Goal: Download file/media

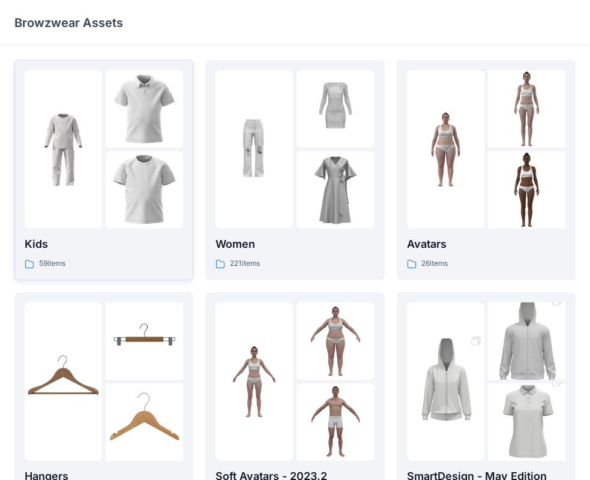
click at [101, 193] on div at bounding box center [63, 149] width 77 height 158
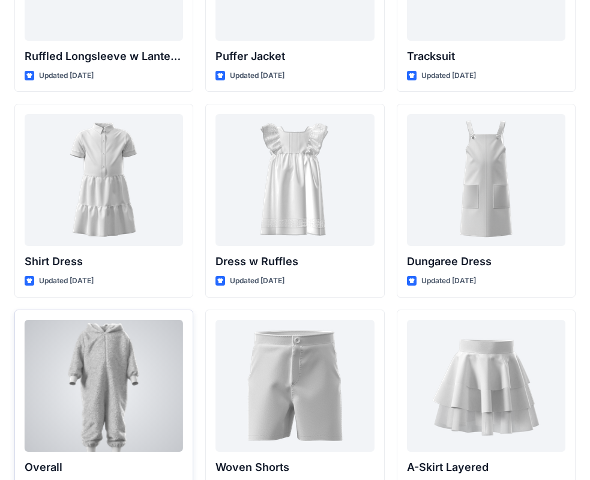
scroll to position [3034, 0]
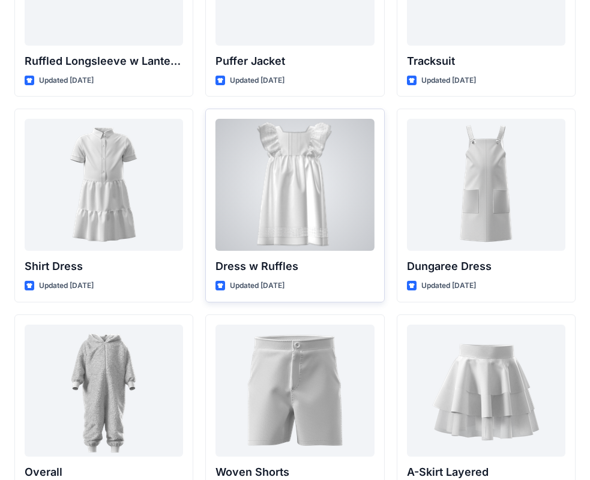
click at [303, 161] on div at bounding box center [294, 185] width 158 height 132
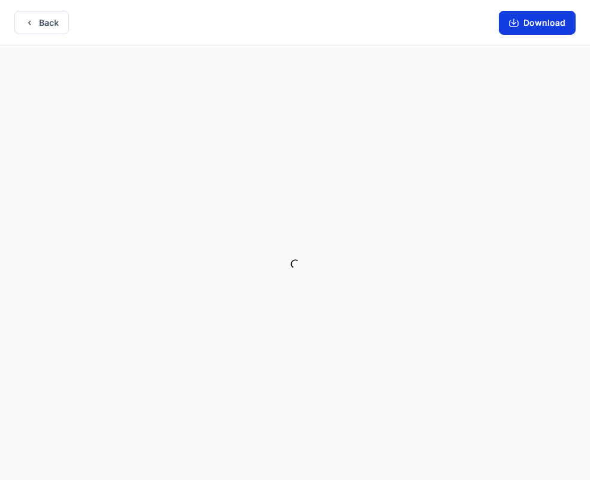
click at [566, 26] on button "Download" at bounding box center [537, 23] width 77 height 24
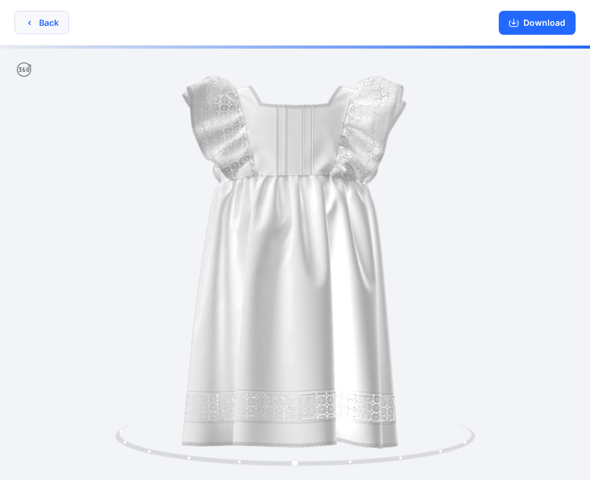
click at [45, 29] on button "Back" at bounding box center [41, 22] width 55 height 23
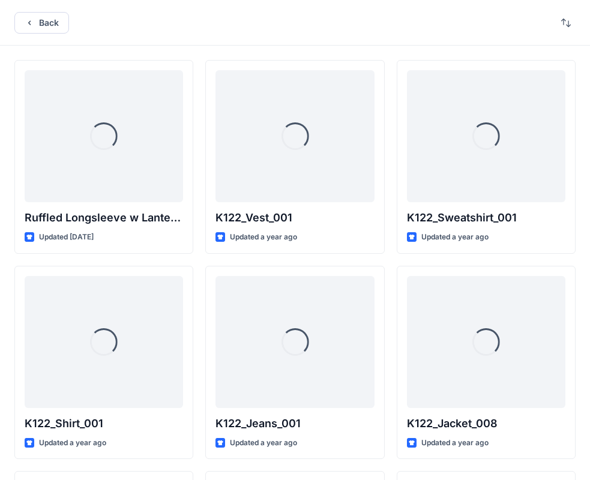
scroll to position [3034, 0]
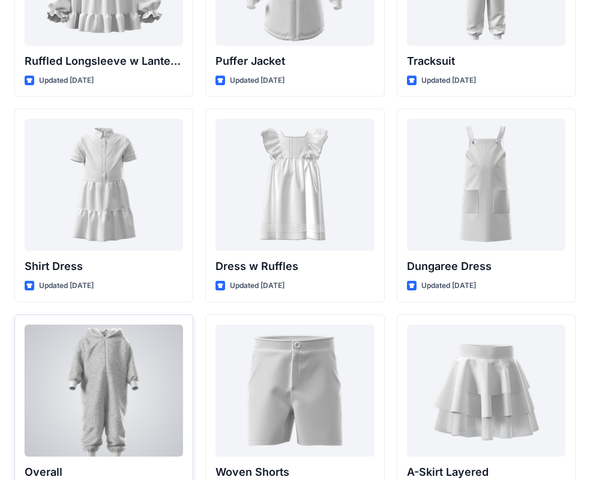
click at [113, 353] on div at bounding box center [104, 391] width 158 height 132
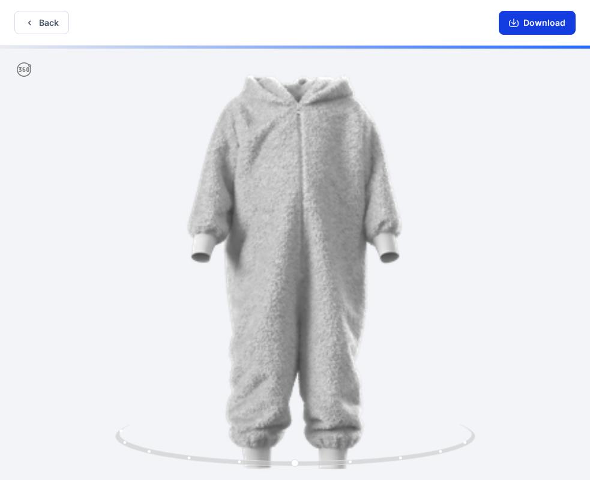
click at [556, 25] on button "Download" at bounding box center [537, 23] width 77 height 24
click at [49, 31] on button "Back" at bounding box center [41, 22] width 55 height 23
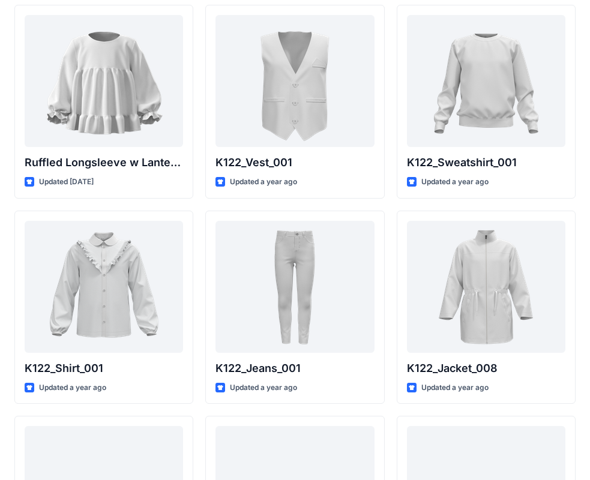
scroll to position [33, 0]
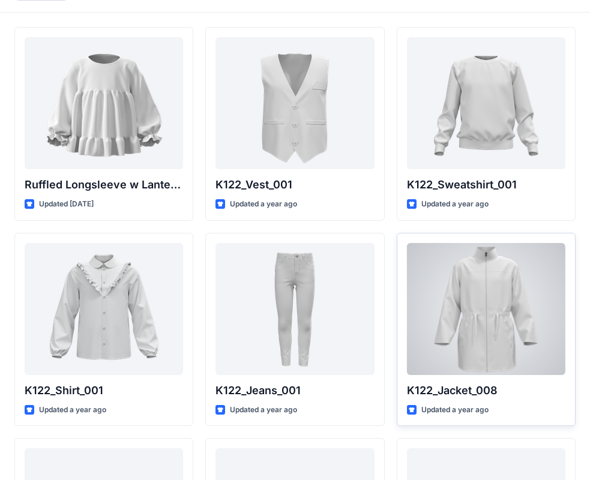
click at [433, 334] on div at bounding box center [486, 309] width 158 height 132
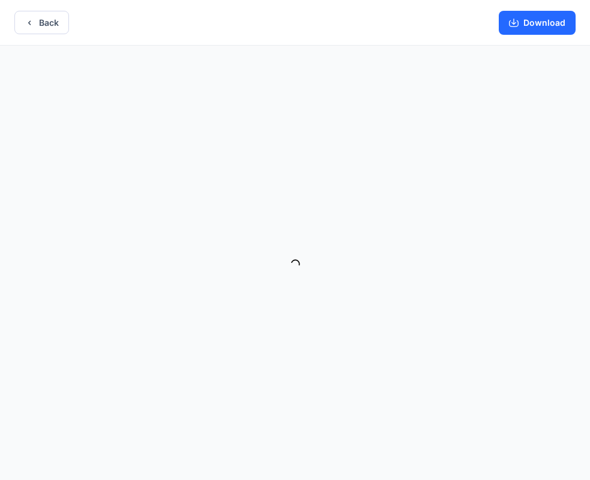
click at [511, 32] on button "Download" at bounding box center [537, 23] width 77 height 24
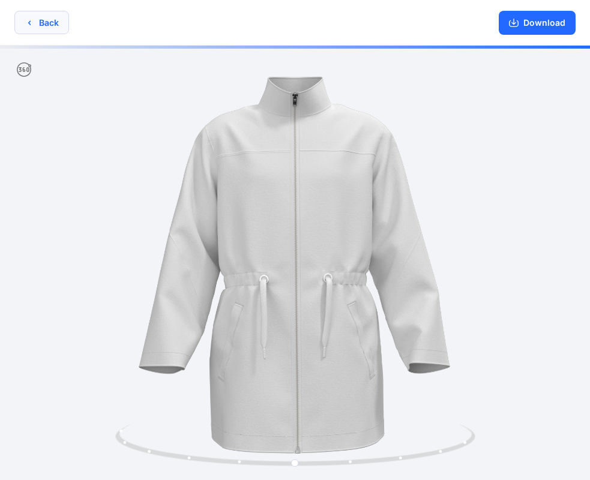
click at [28, 22] on icon "button" at bounding box center [30, 23] width 10 height 10
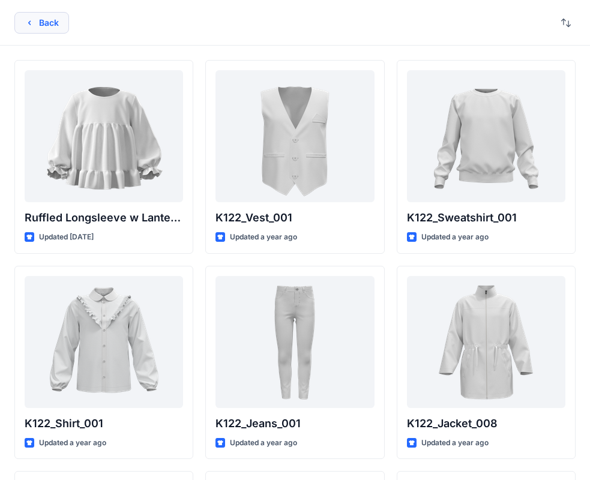
click at [68, 20] on button "Back" at bounding box center [41, 23] width 55 height 22
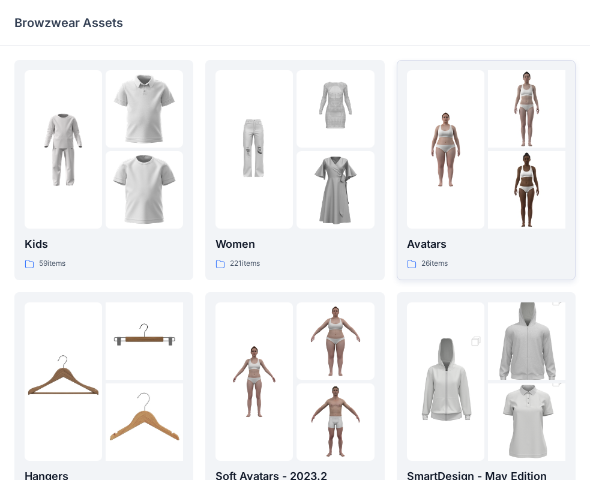
click at [497, 181] on img at bounding box center [526, 189] width 77 height 77
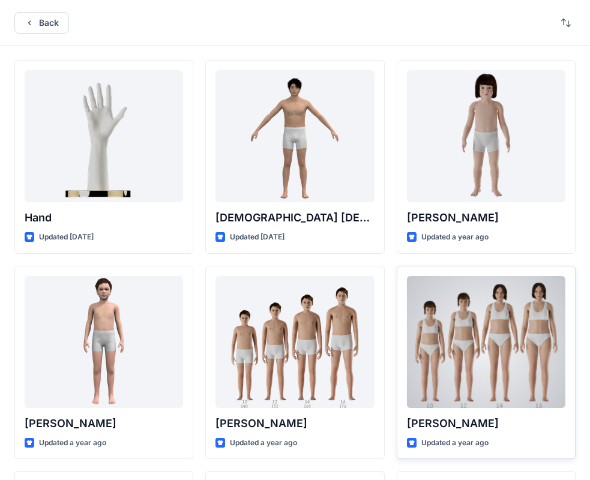
click at [457, 332] on div at bounding box center [486, 342] width 158 height 132
